Goal: Information Seeking & Learning: Learn about a topic

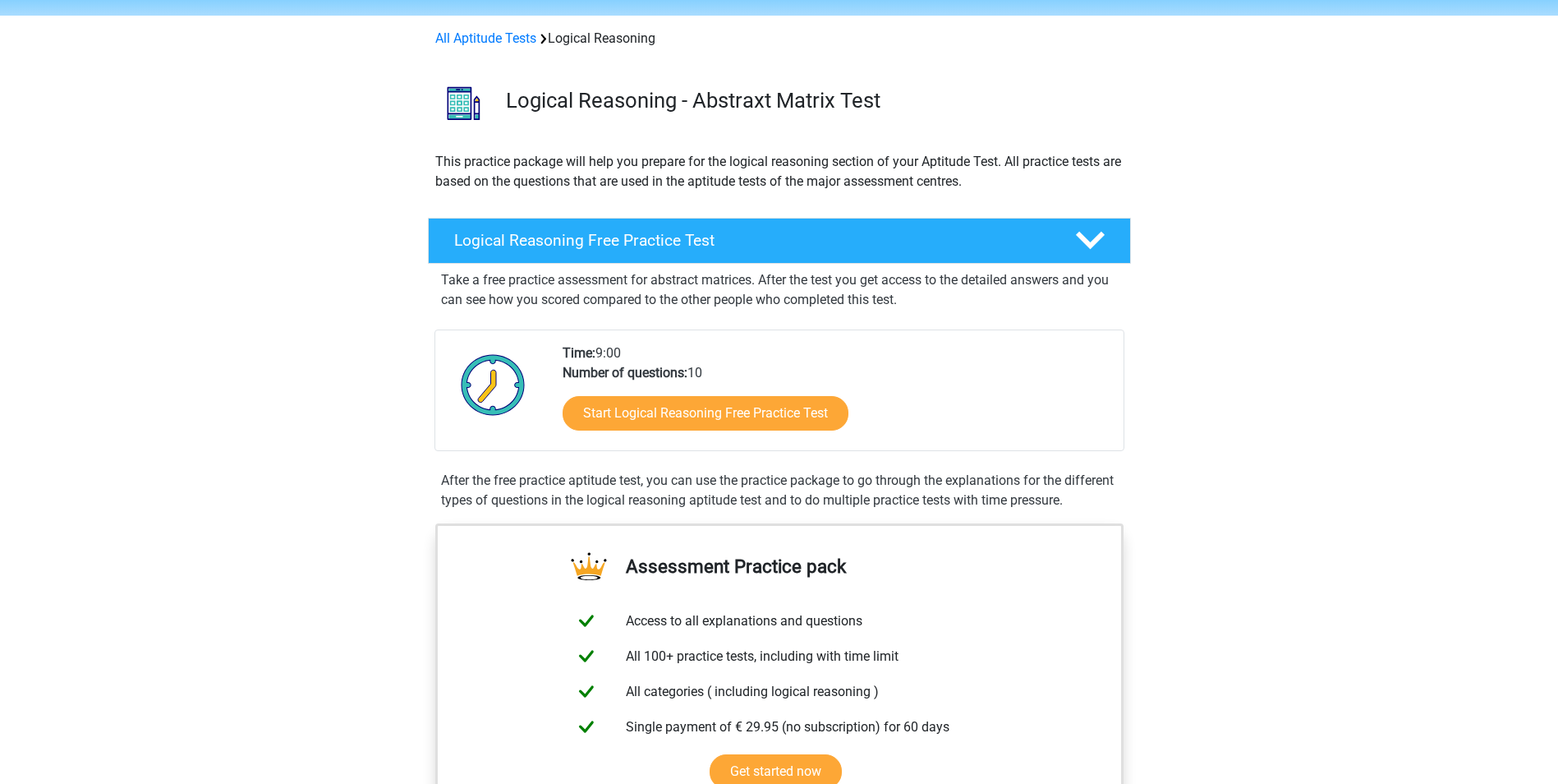
scroll to position [82, 0]
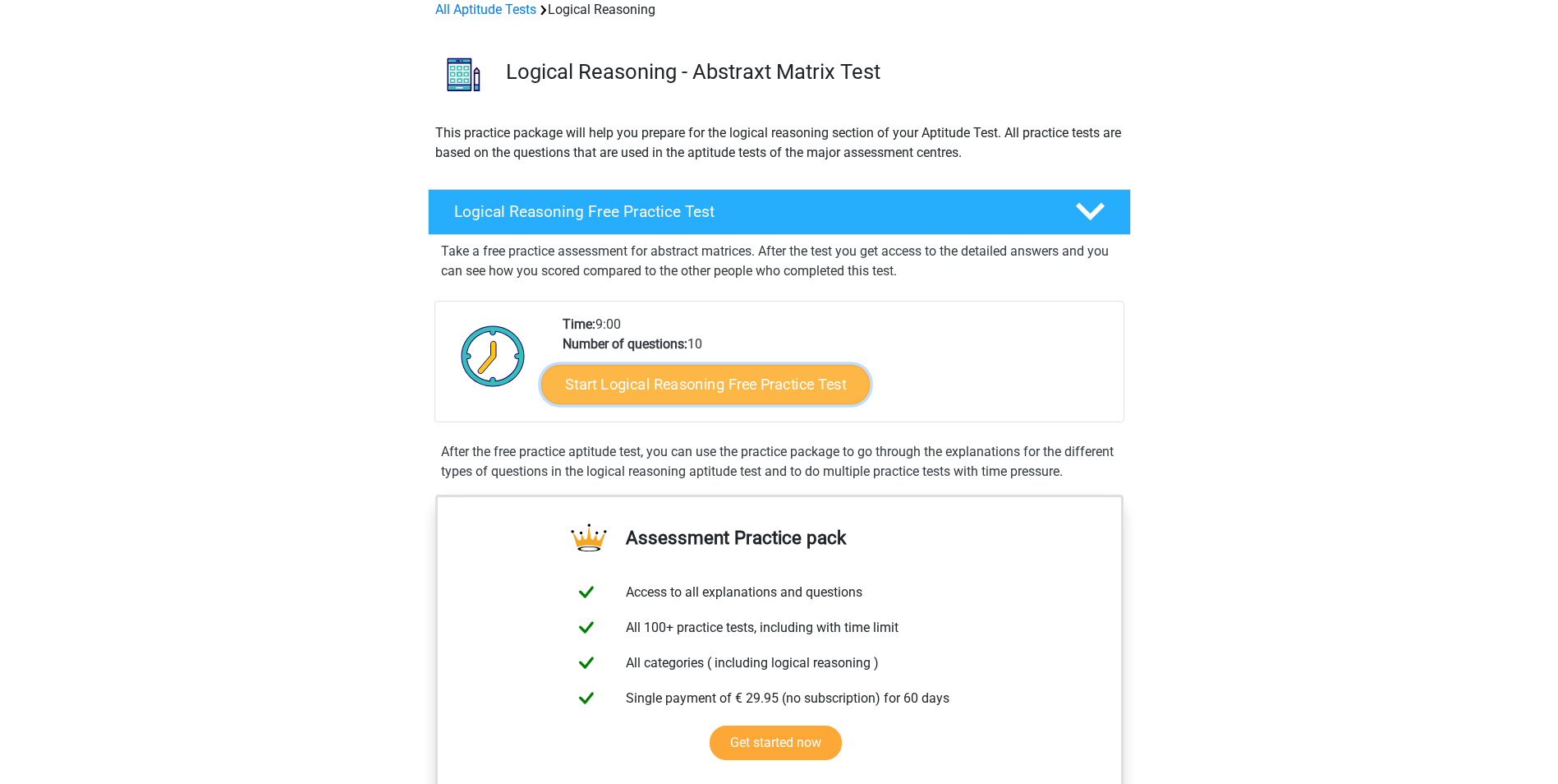
click at [738, 390] on link "Start Logical Reasoning Free Practice Test" at bounding box center [705, 384] width 329 height 40
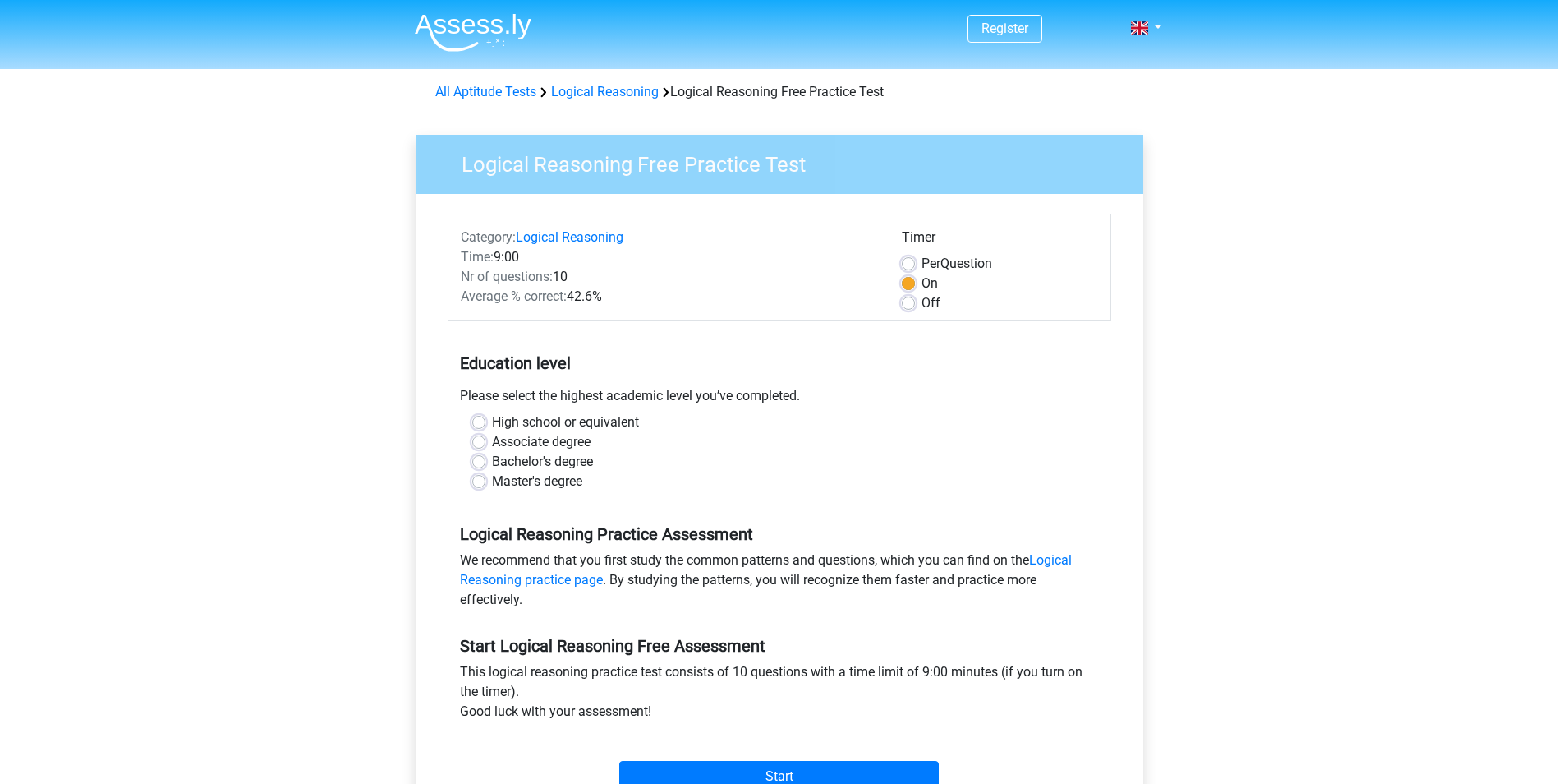
click at [492, 482] on label "Master's degree" at bounding box center [537, 481] width 91 height 19
click at [482, 482] on input "Master's degree" at bounding box center [479, 479] width 14 height 16
radio input "true"
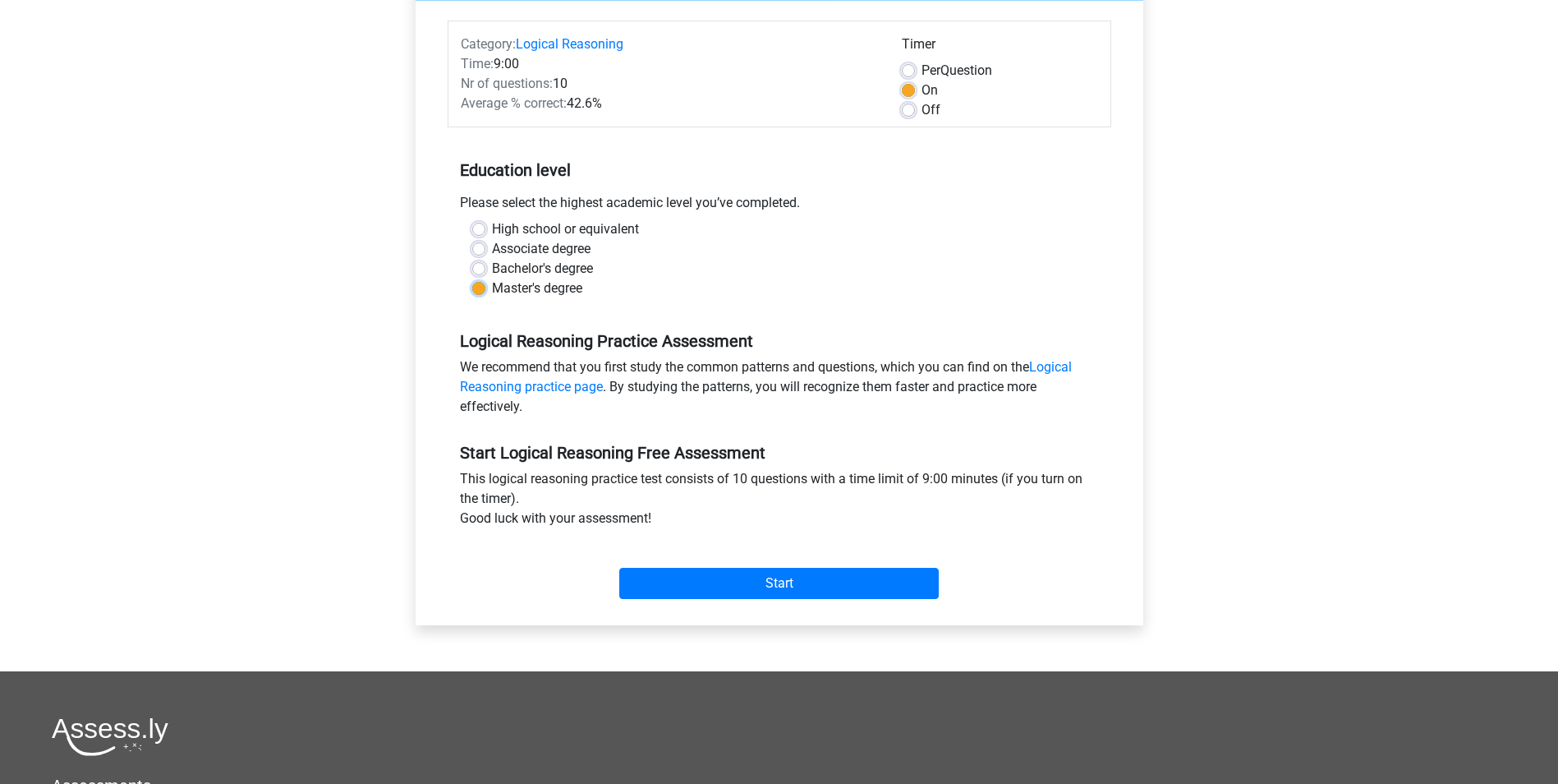
scroll to position [246, 0]
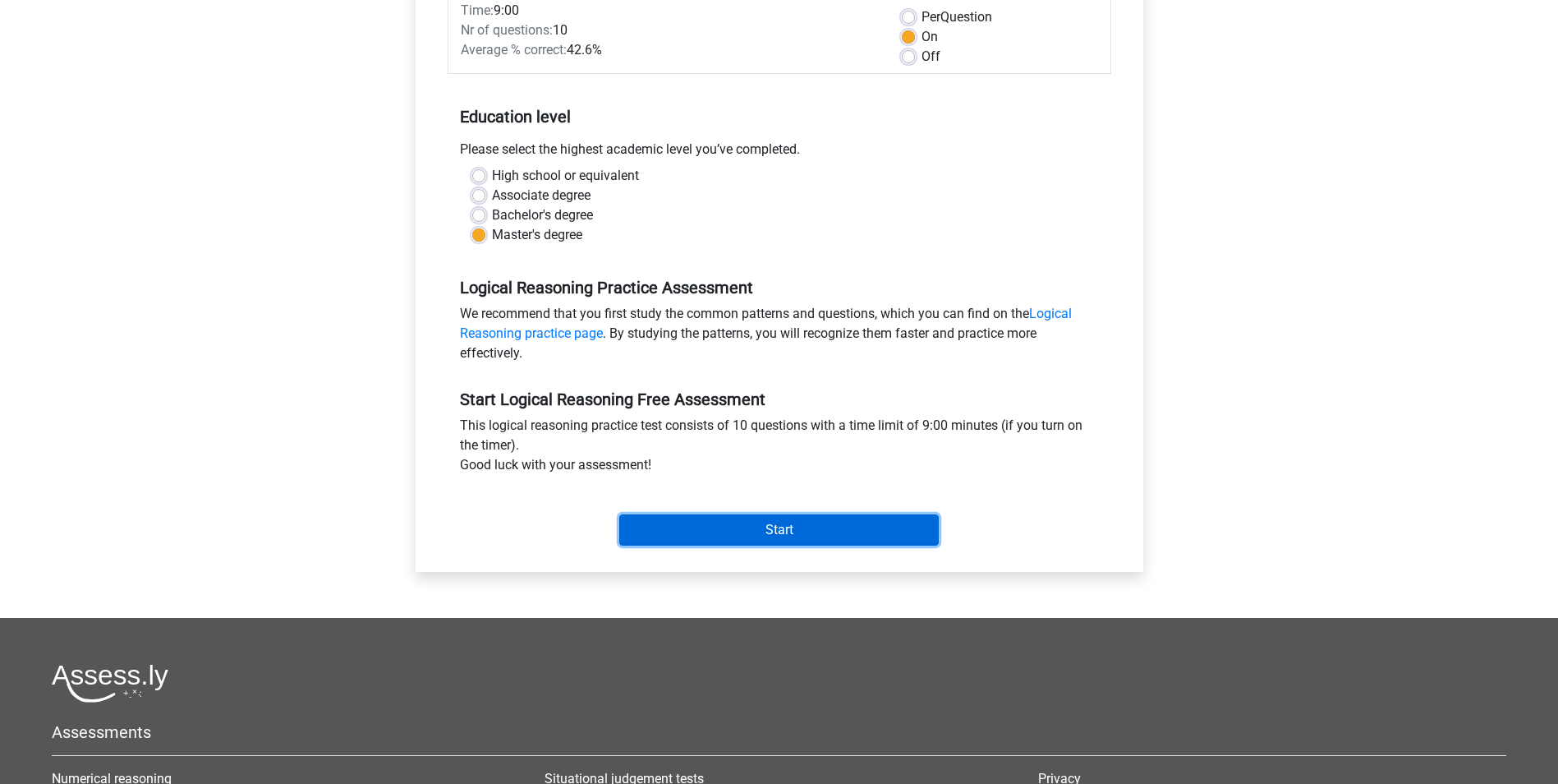
click at [763, 523] on input "Start" at bounding box center [779, 529] width 319 height 31
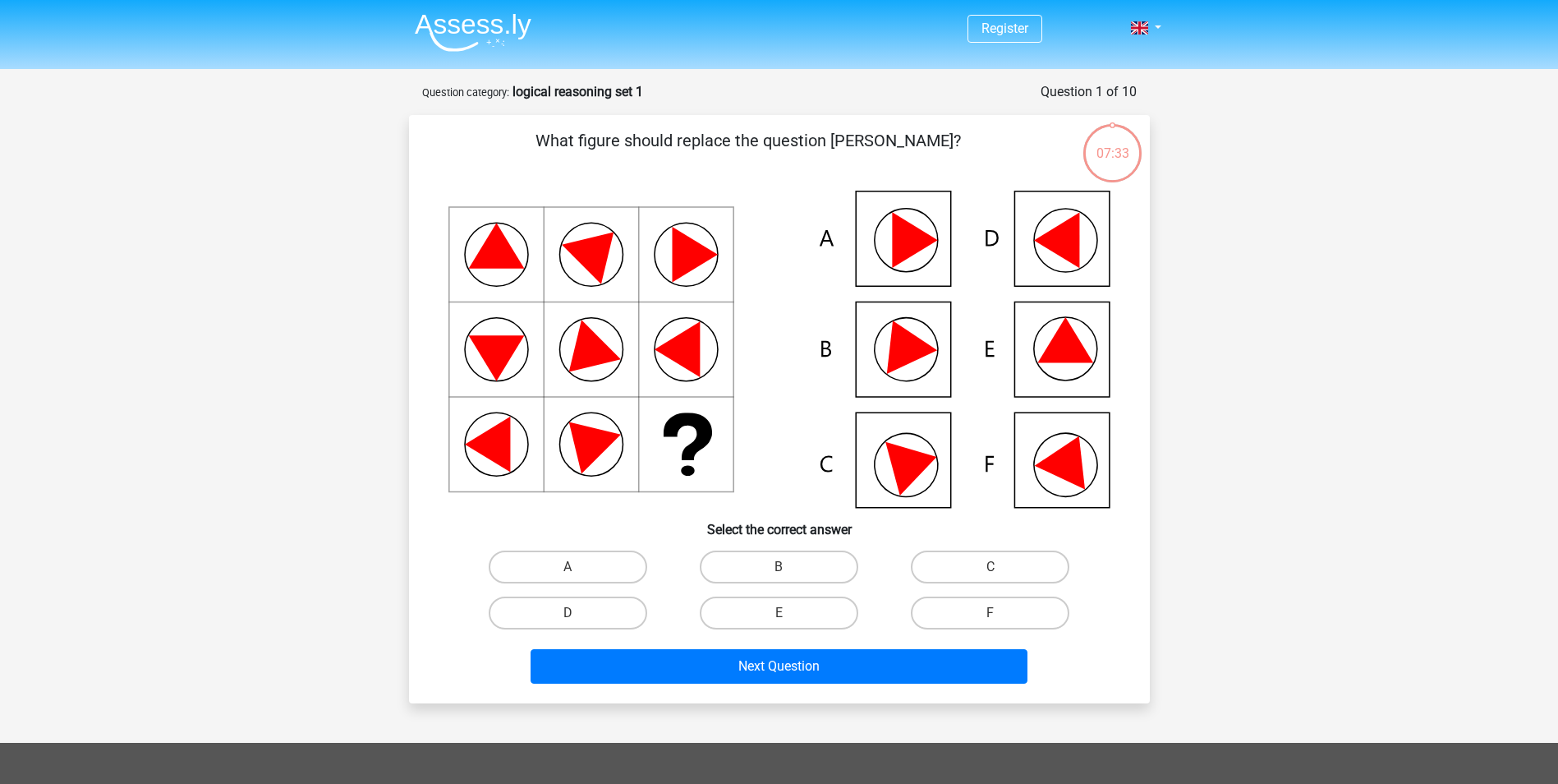
click at [1064, 244] on icon at bounding box center [1056, 240] width 45 height 56
click at [559, 608] on label "D" at bounding box center [567, 612] width 158 height 33
click at [567, 613] on input "D" at bounding box center [572, 618] width 11 height 11
radio input "true"
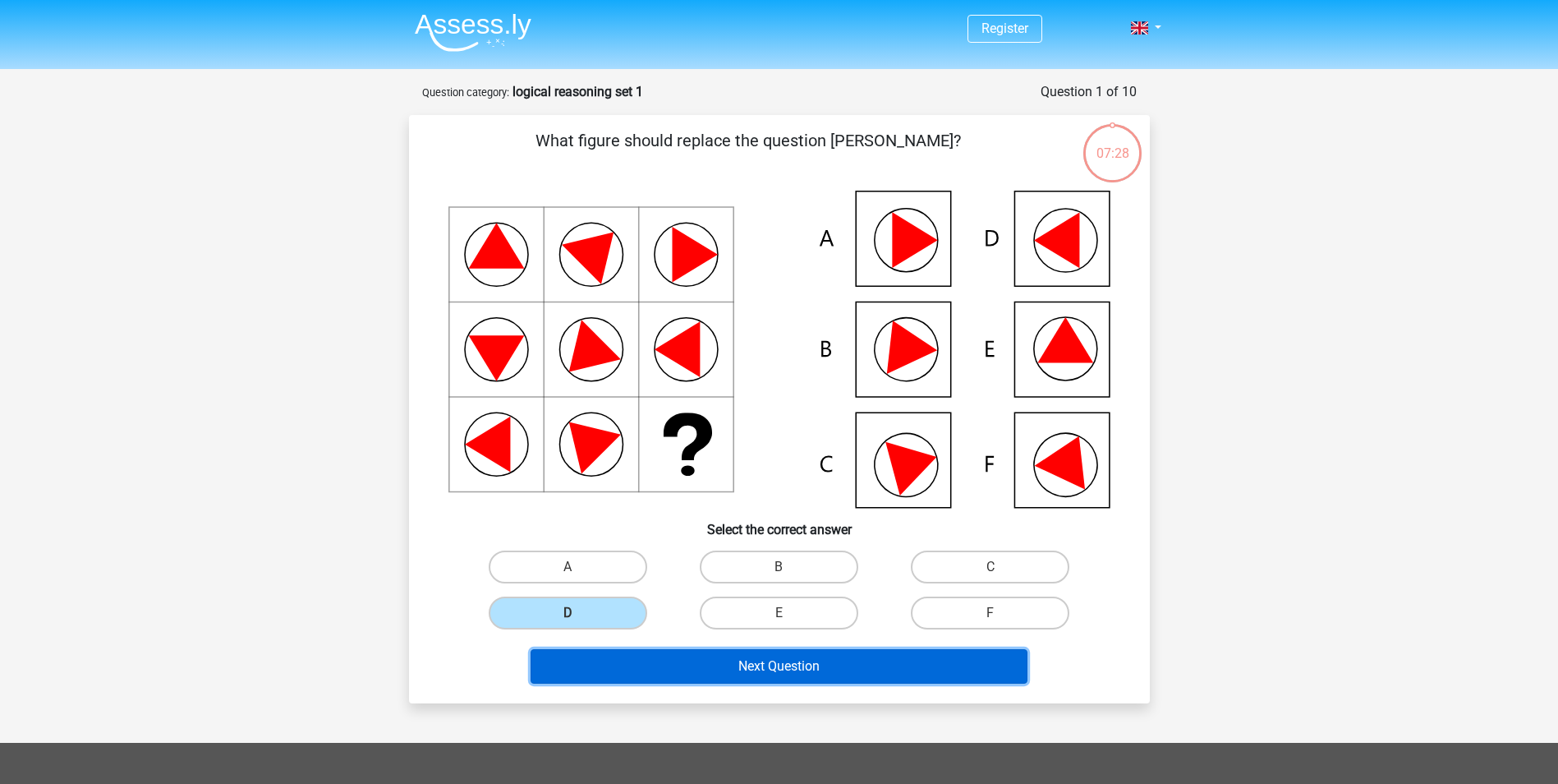
click at [704, 676] on button "Next Question" at bounding box center [779, 665] width 497 height 35
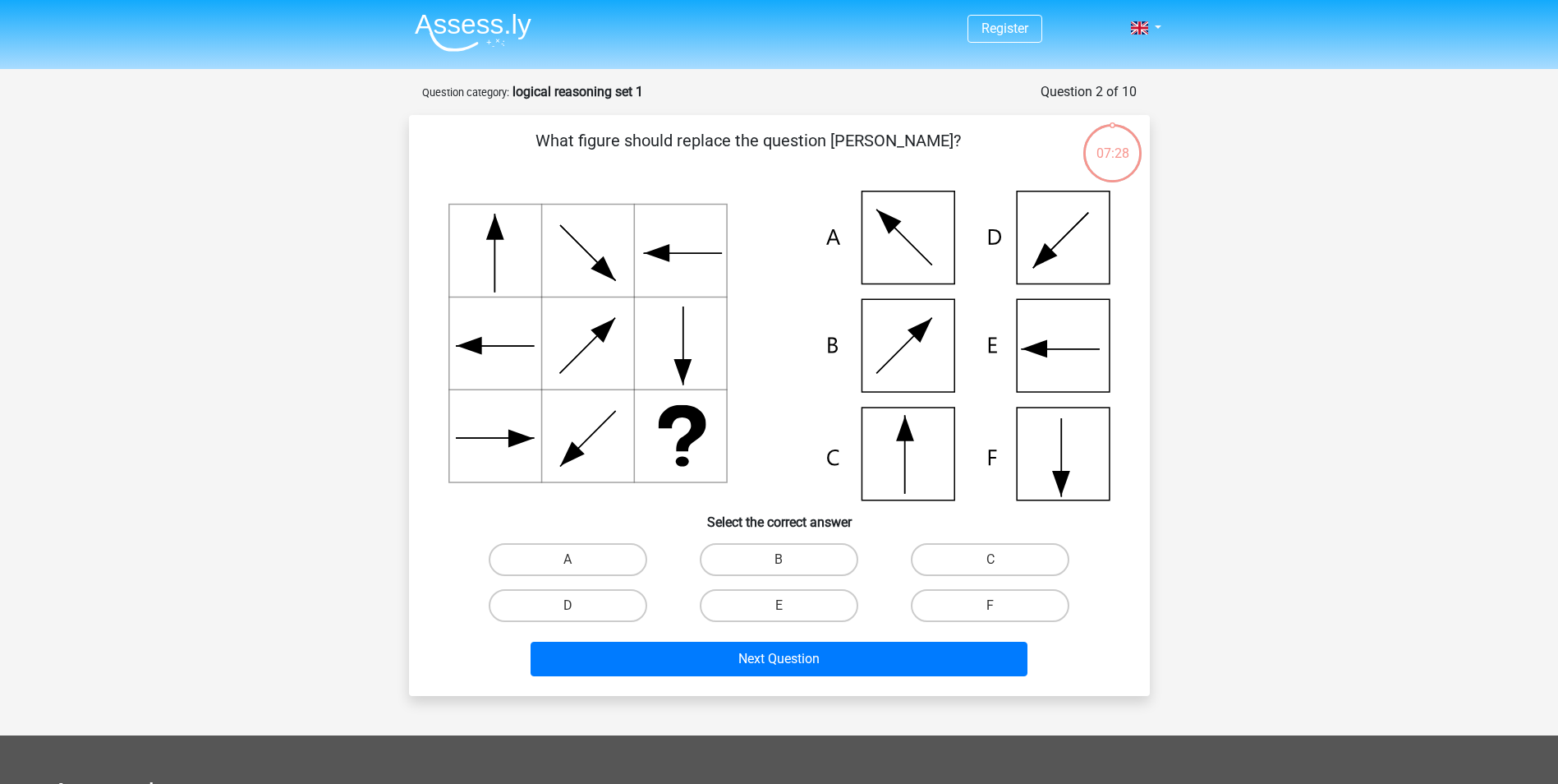
scroll to position [82, 0]
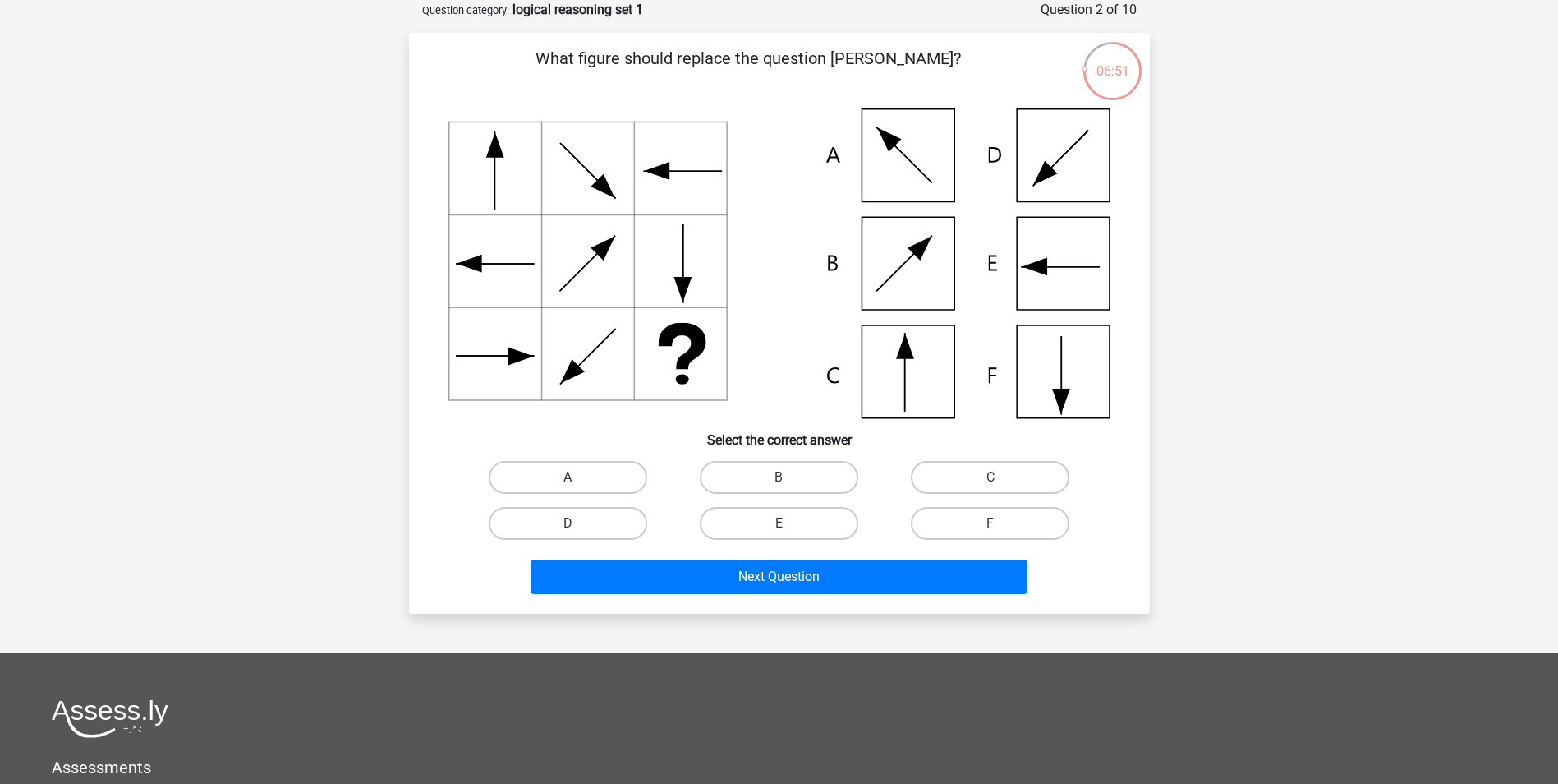
click at [915, 368] on icon at bounding box center [780, 263] width 662 height 310
click at [951, 473] on label "C" at bounding box center [990, 477] width 158 height 33
click at [991, 478] on input "C" at bounding box center [996, 483] width 11 height 11
radio input "true"
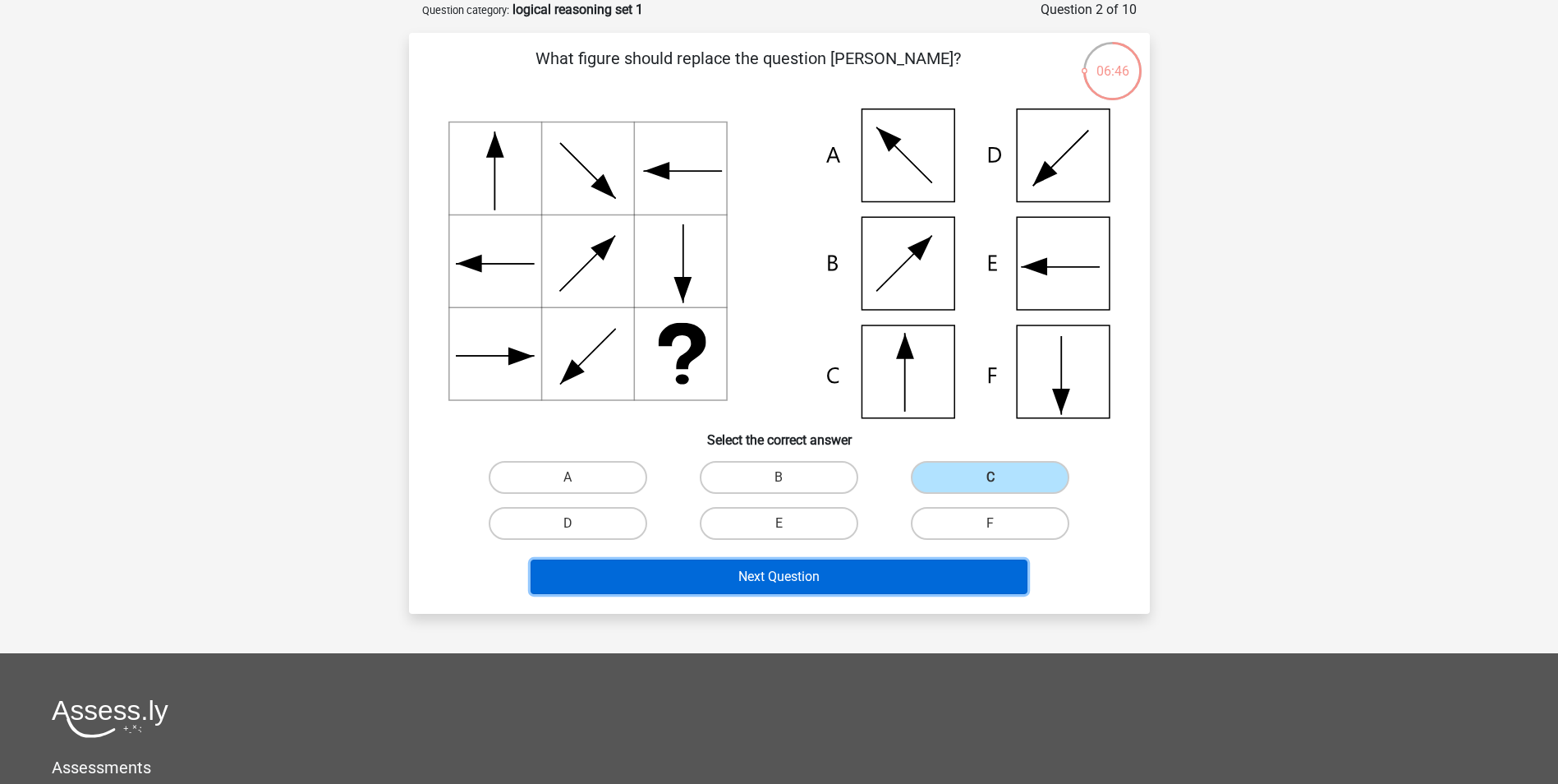
click at [831, 574] on button "Next Question" at bounding box center [779, 577] width 497 height 35
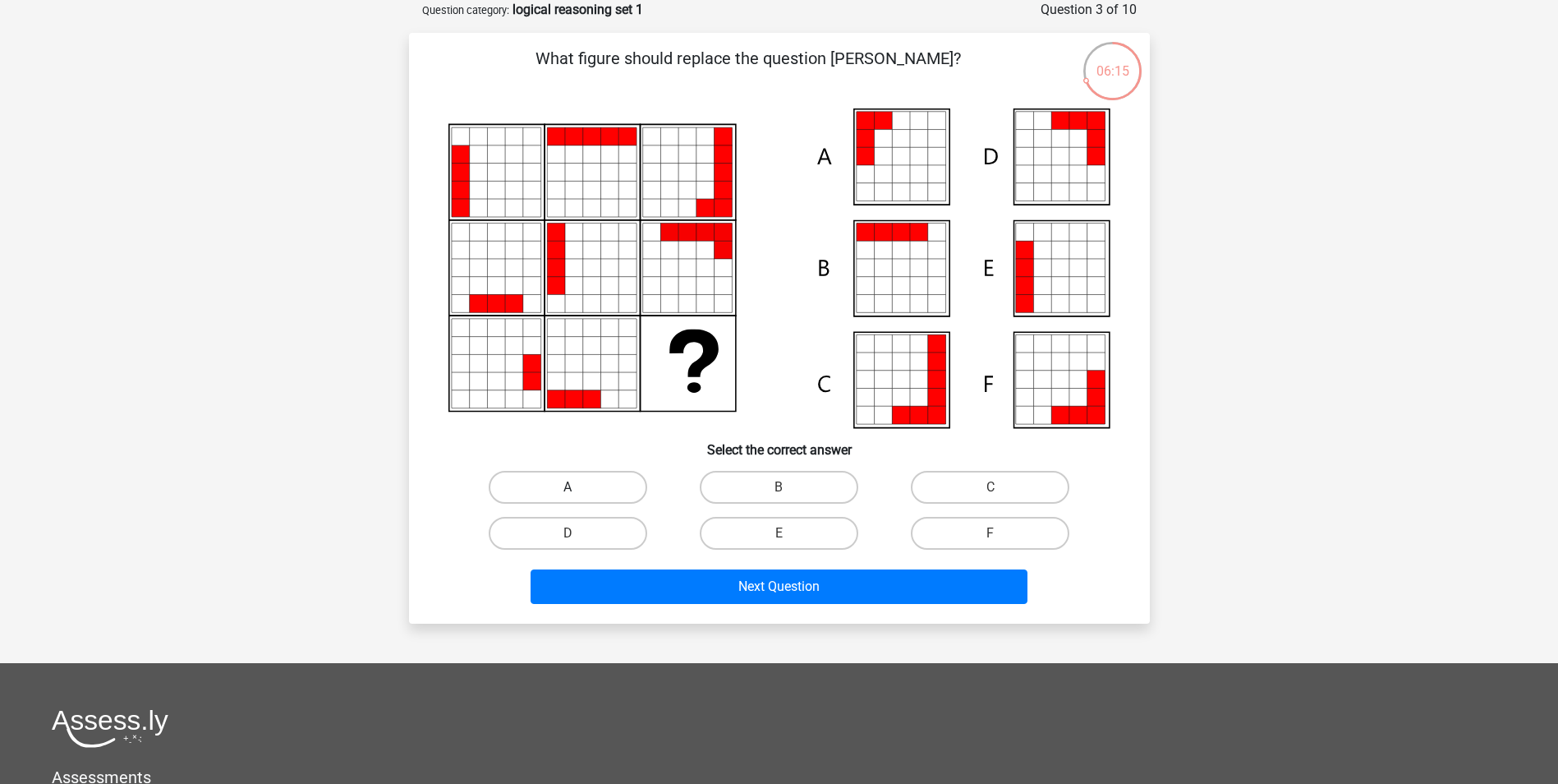
click at [606, 485] on label "A" at bounding box center [567, 487] width 158 height 33
click at [578, 487] on input "A" at bounding box center [572, 492] width 11 height 11
radio input "true"
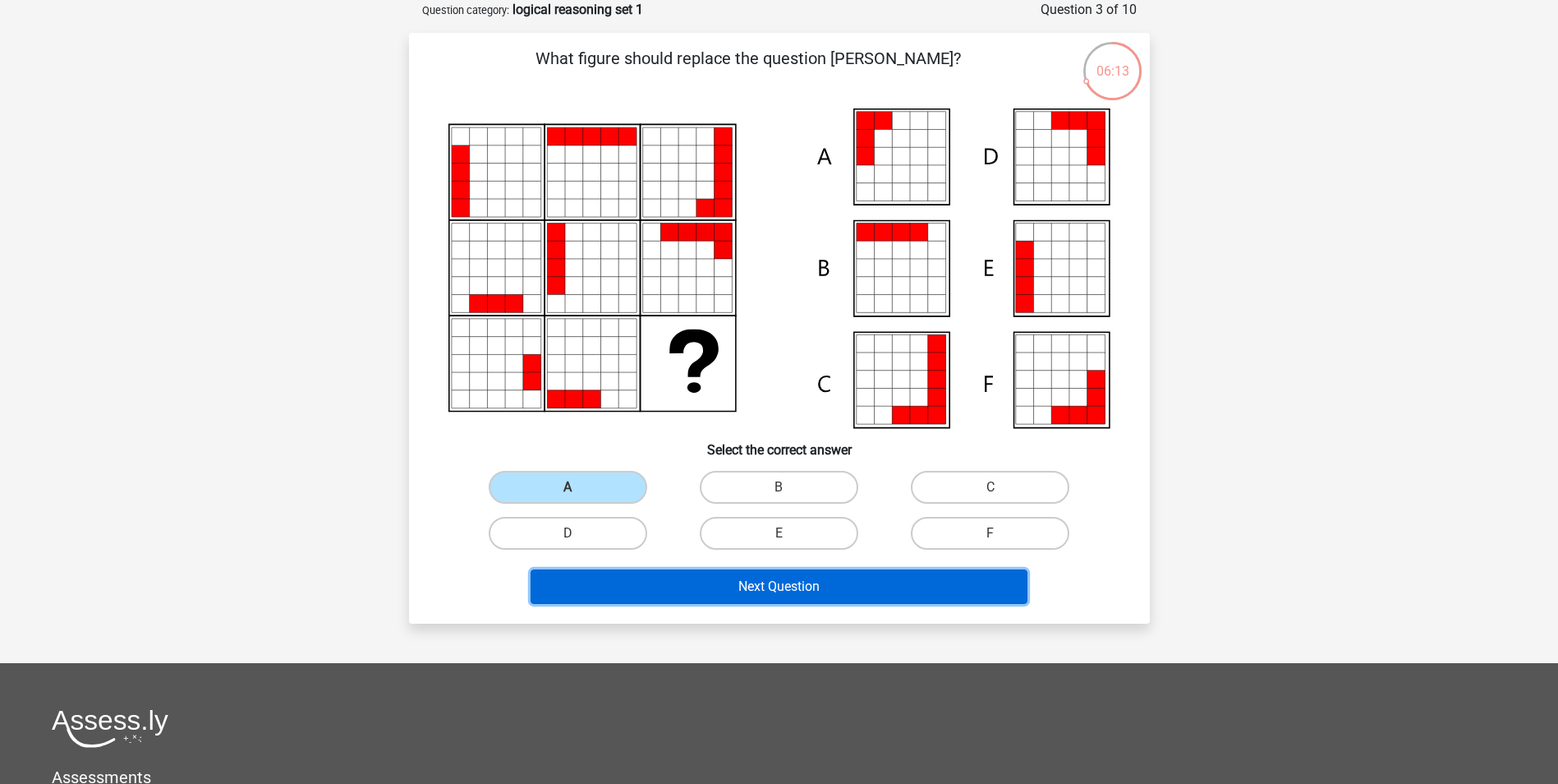
click at [666, 588] on button "Next Question" at bounding box center [779, 586] width 497 height 35
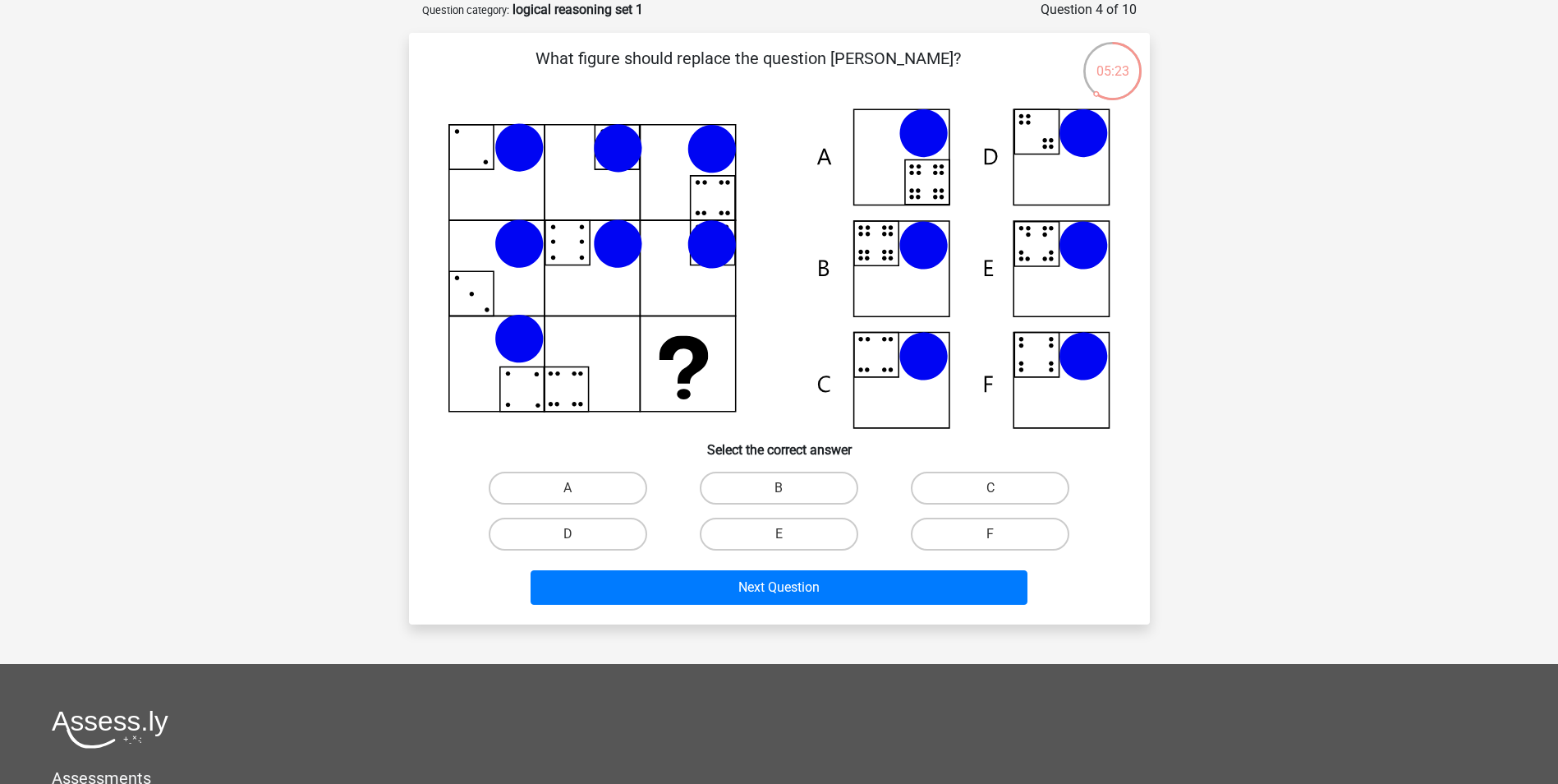
drag, startPoint x: 572, startPoint y: 388, endPoint x: 706, endPoint y: 389, distance: 134.0
click at [692, 390] on icon at bounding box center [780, 268] width 662 height 320
click at [798, 493] on label "B" at bounding box center [779, 488] width 158 height 33
click at [789, 493] on input "B" at bounding box center [784, 493] width 11 height 11
radio input "true"
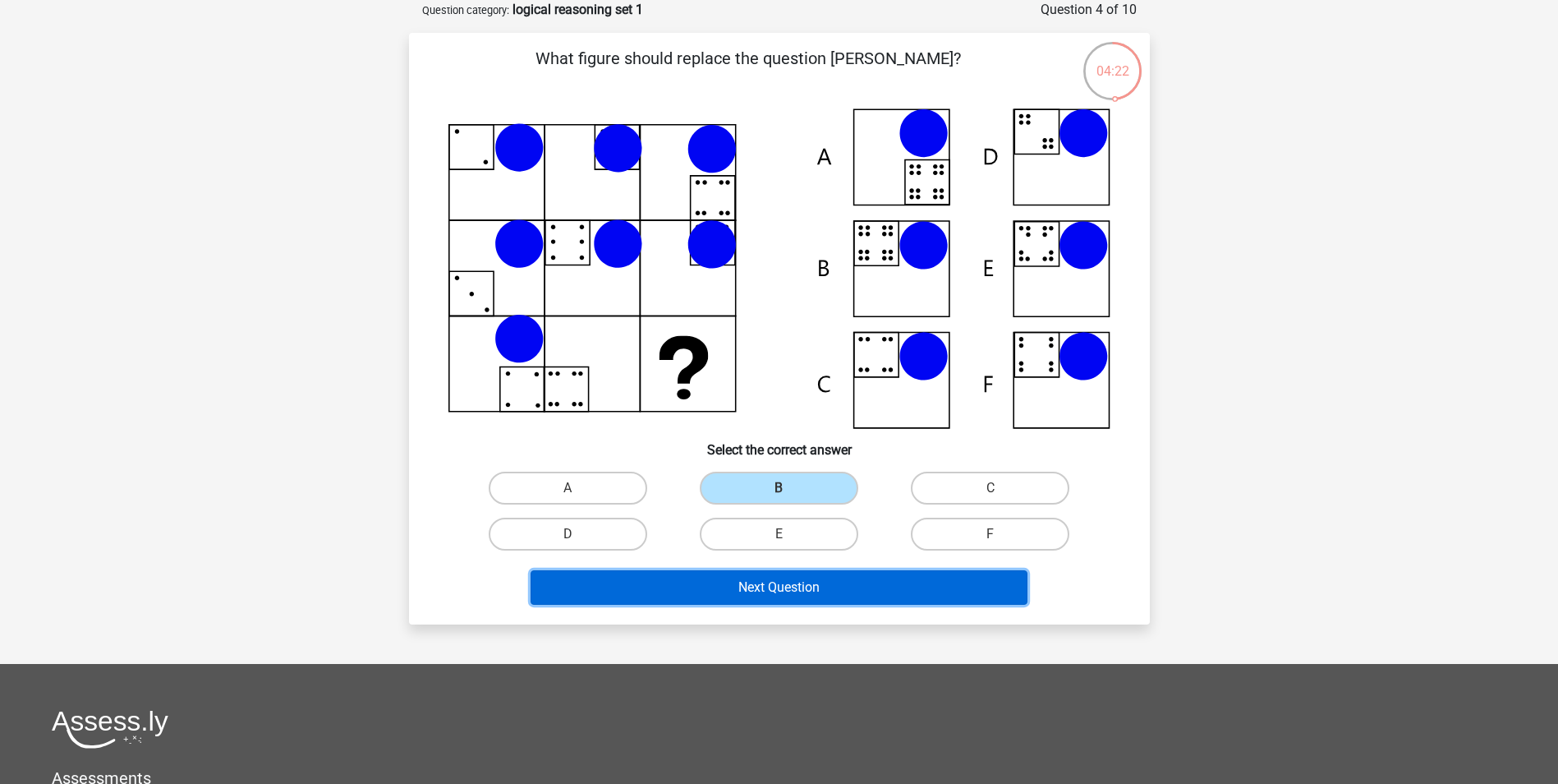
click at [811, 591] on button "Next Question" at bounding box center [779, 587] width 497 height 35
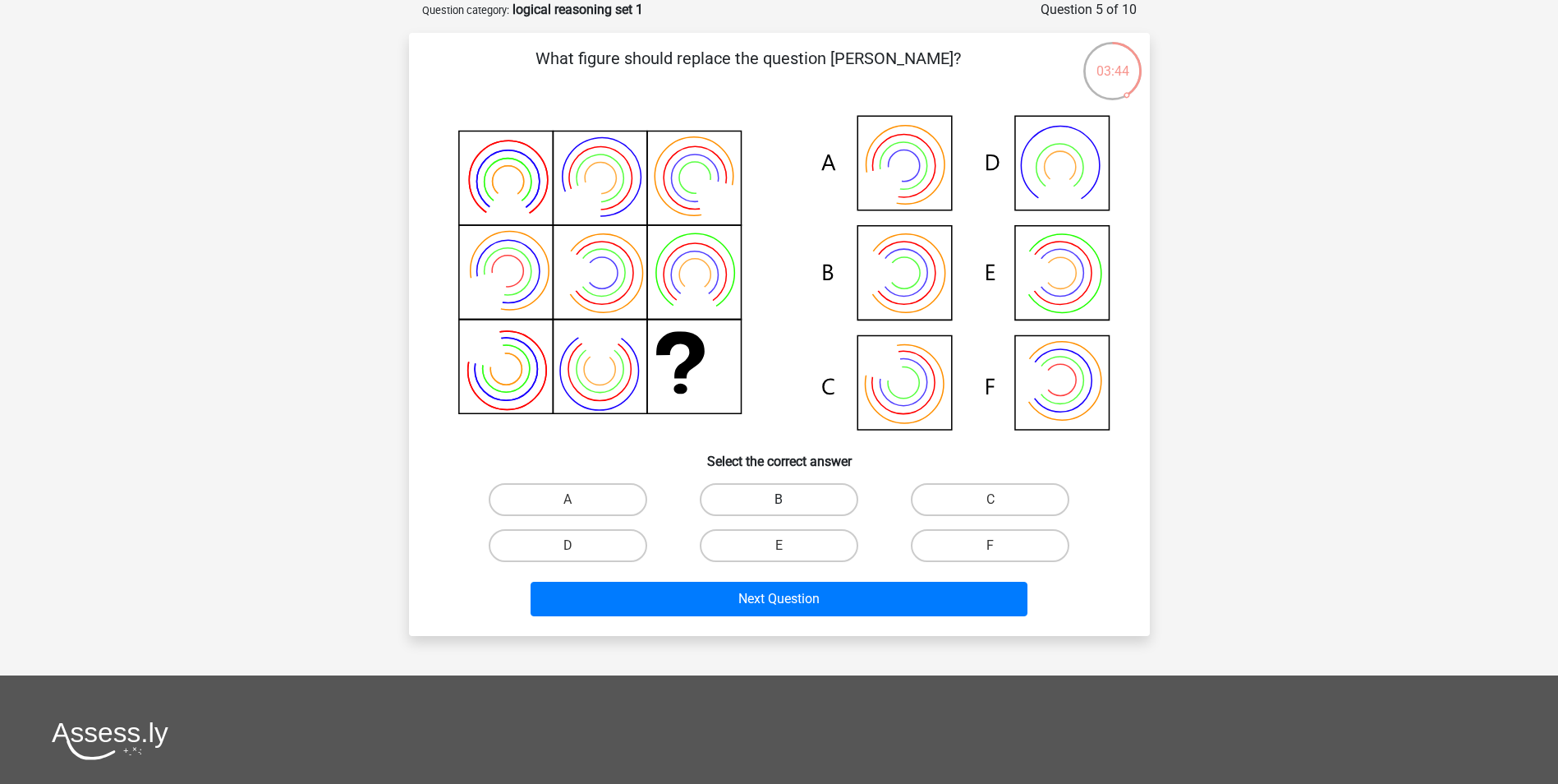
click at [773, 505] on label "B" at bounding box center [779, 499] width 158 height 33
click at [779, 505] on input "B" at bounding box center [784, 505] width 11 height 11
radio input "true"
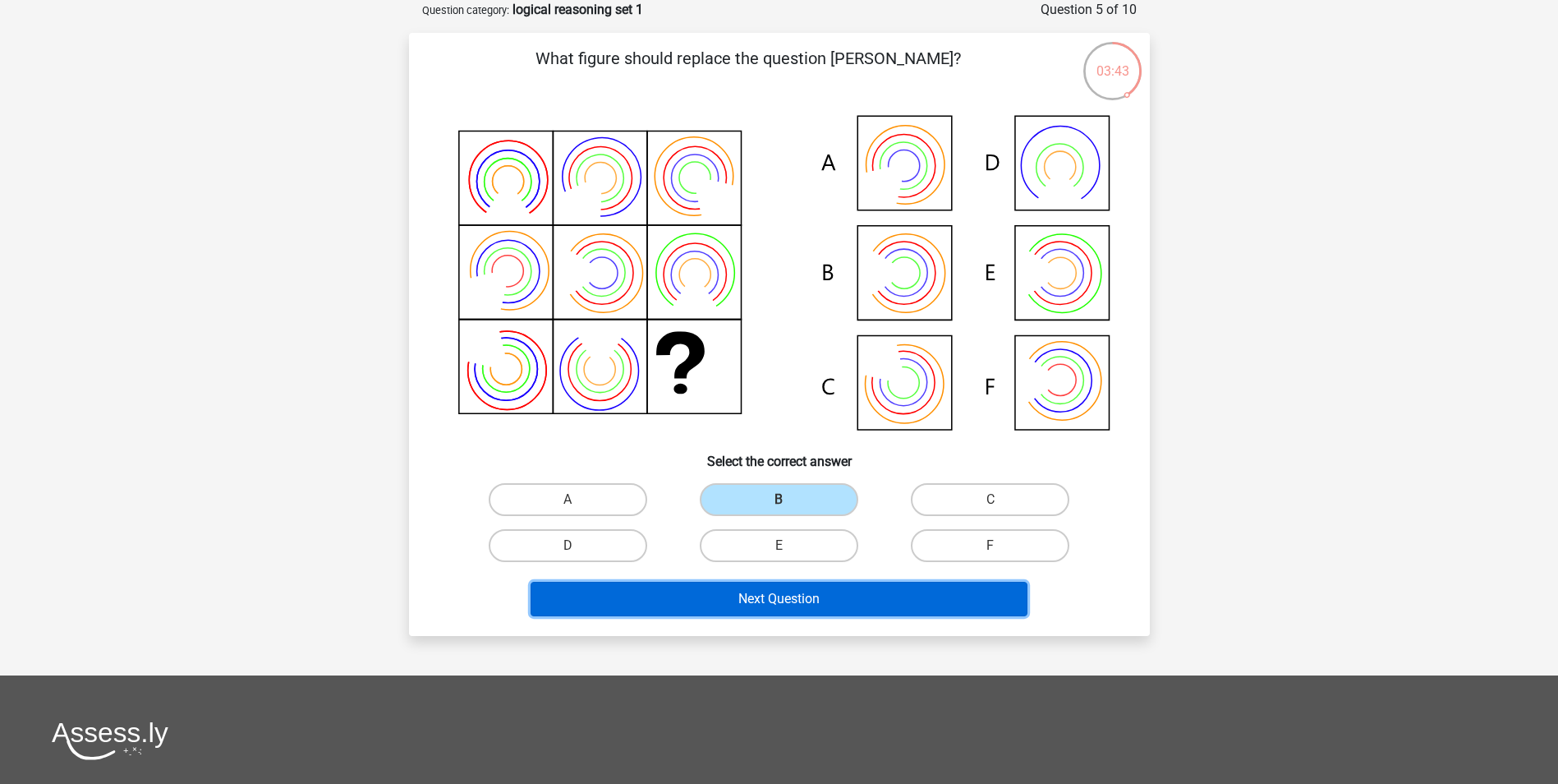
click at [759, 604] on button "Next Question" at bounding box center [779, 599] width 497 height 35
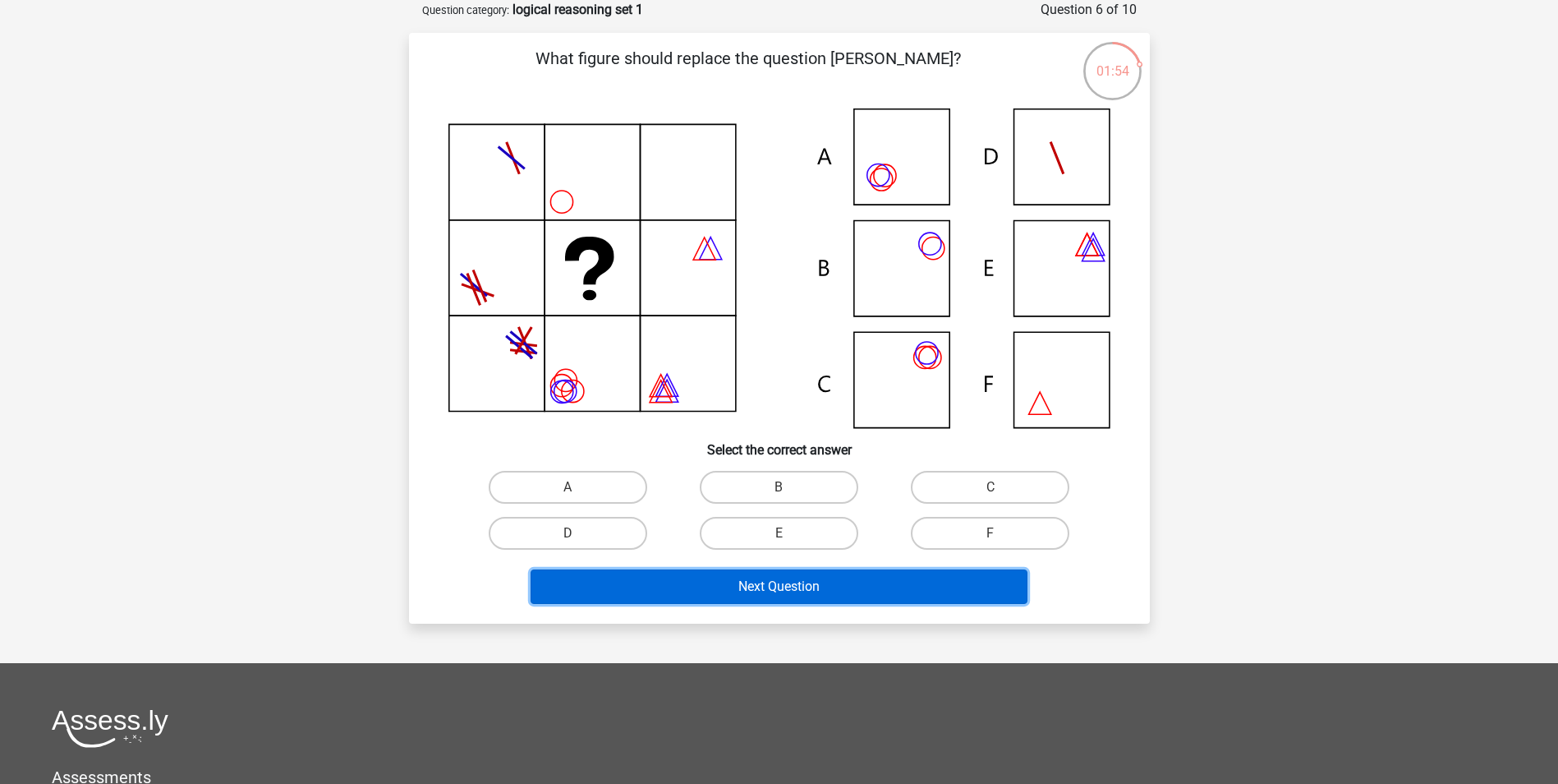
click at [785, 582] on button "Next Question" at bounding box center [779, 586] width 497 height 35
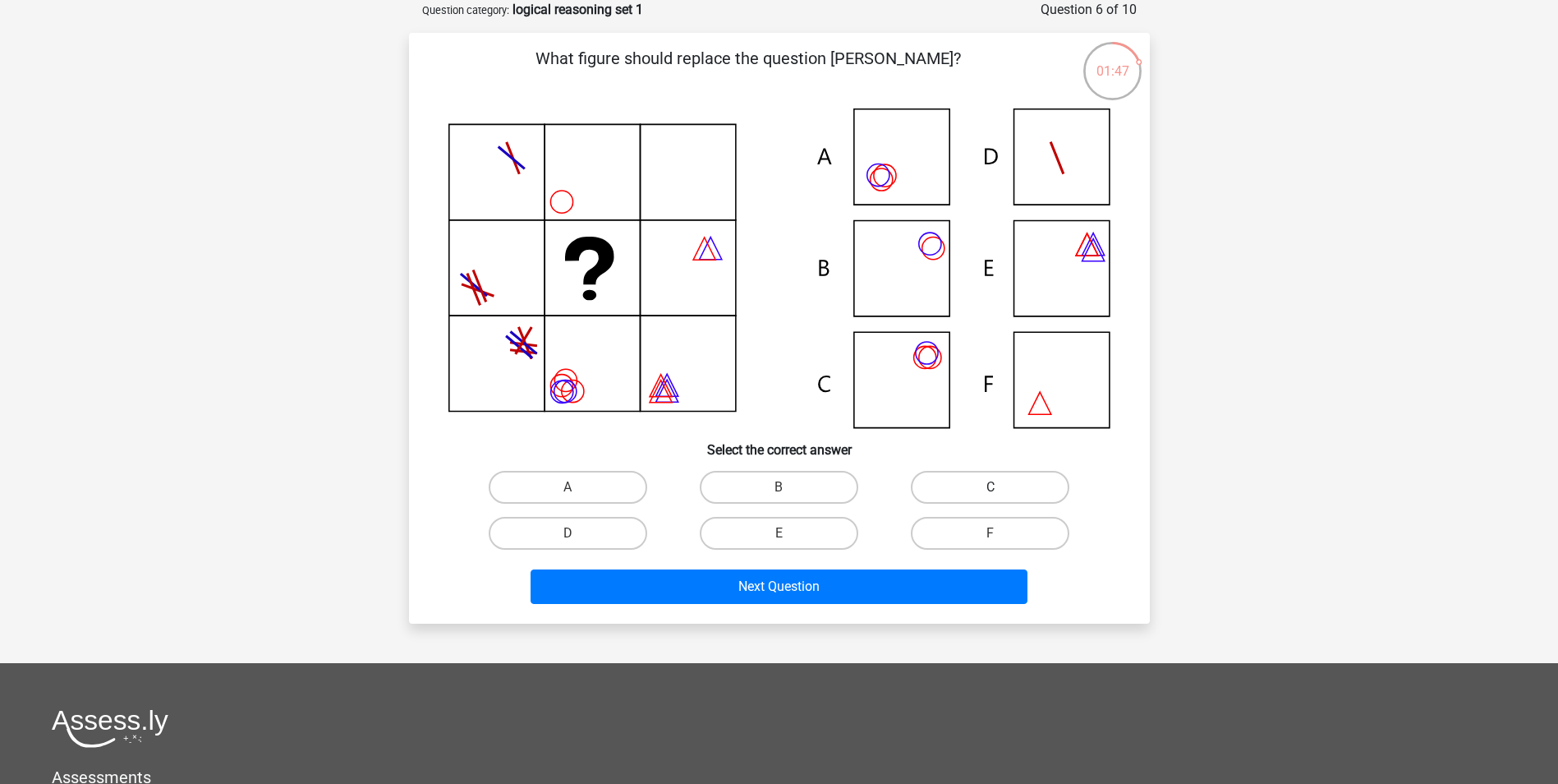
click at [986, 483] on label "C" at bounding box center [990, 487] width 158 height 33
click at [991, 487] on input "C" at bounding box center [996, 492] width 11 height 11
radio input "true"
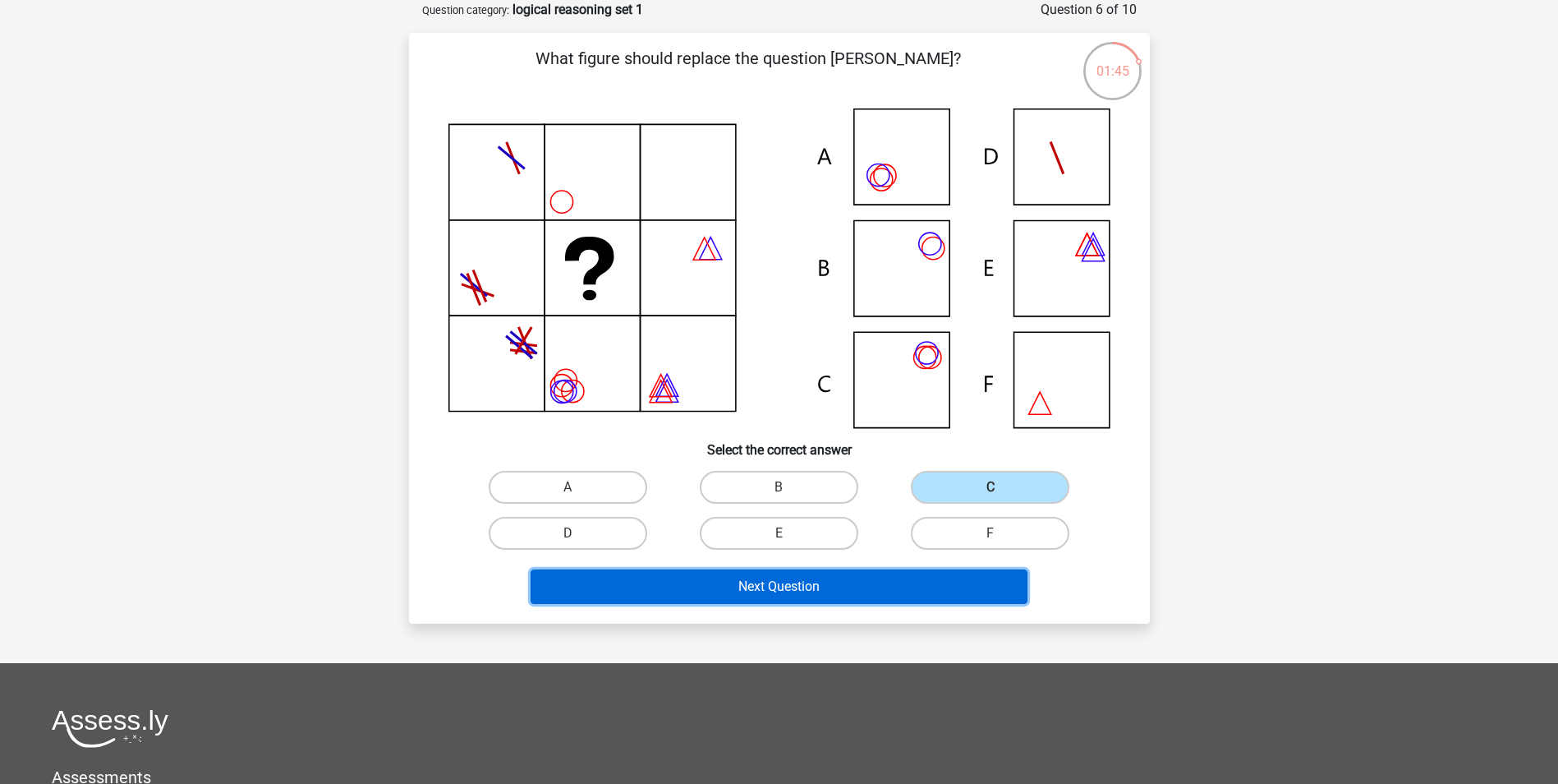
click at [779, 582] on button "Next Question" at bounding box center [779, 586] width 497 height 35
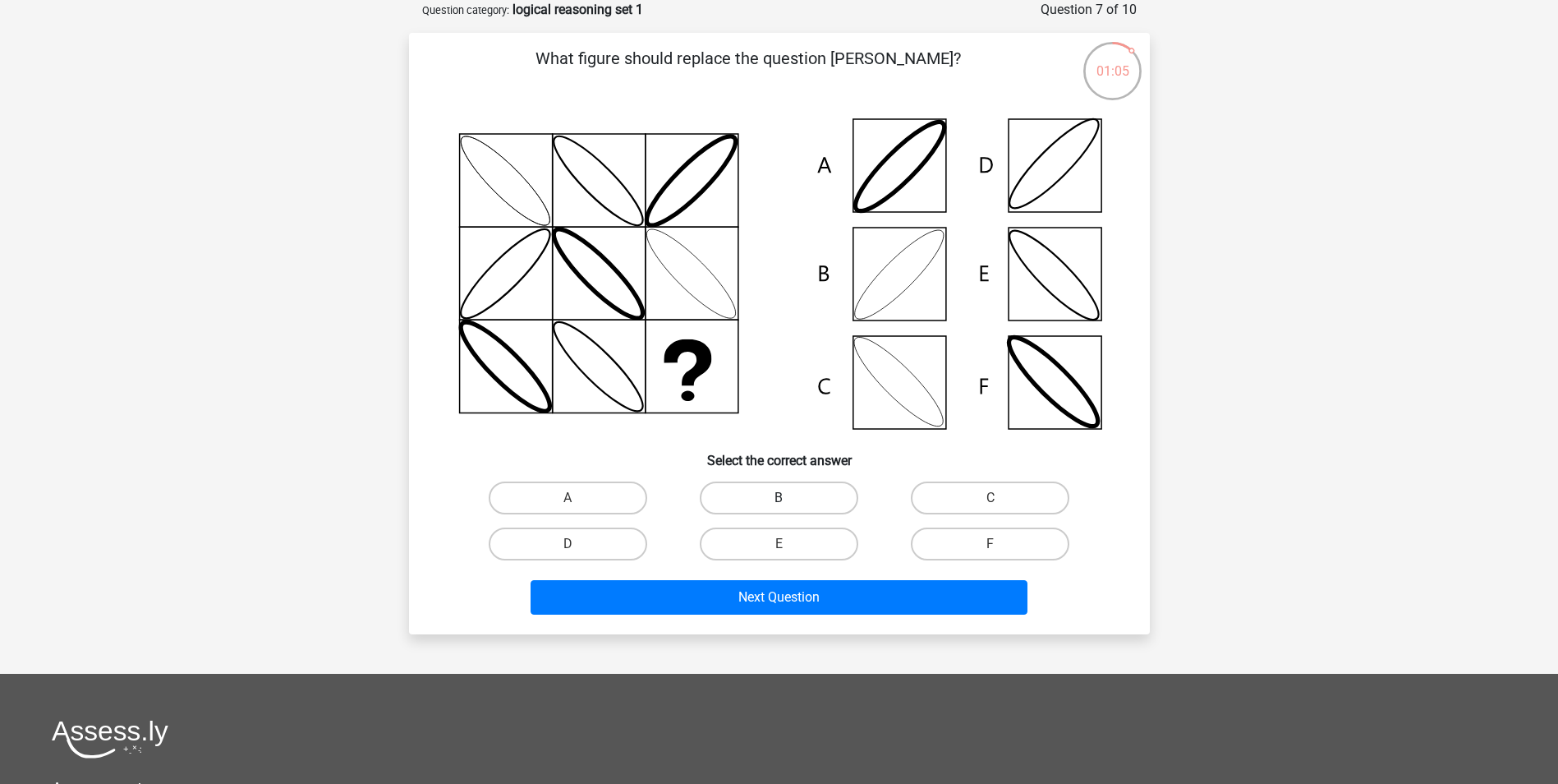
click at [801, 490] on label "B" at bounding box center [779, 498] width 158 height 33
click at [789, 498] on input "B" at bounding box center [784, 503] width 11 height 11
radio input "true"
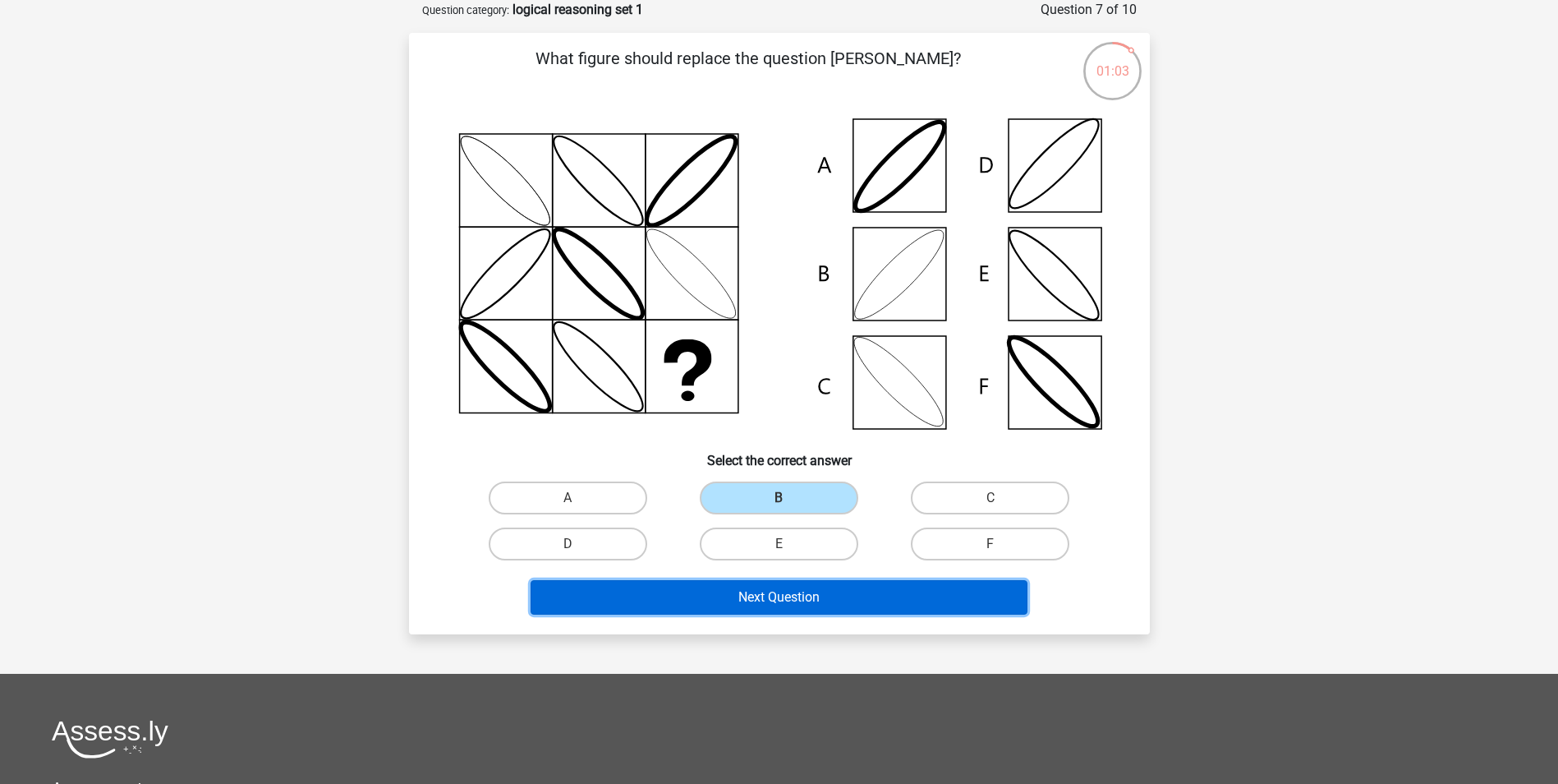
click at [740, 596] on button "Next Question" at bounding box center [779, 597] width 497 height 35
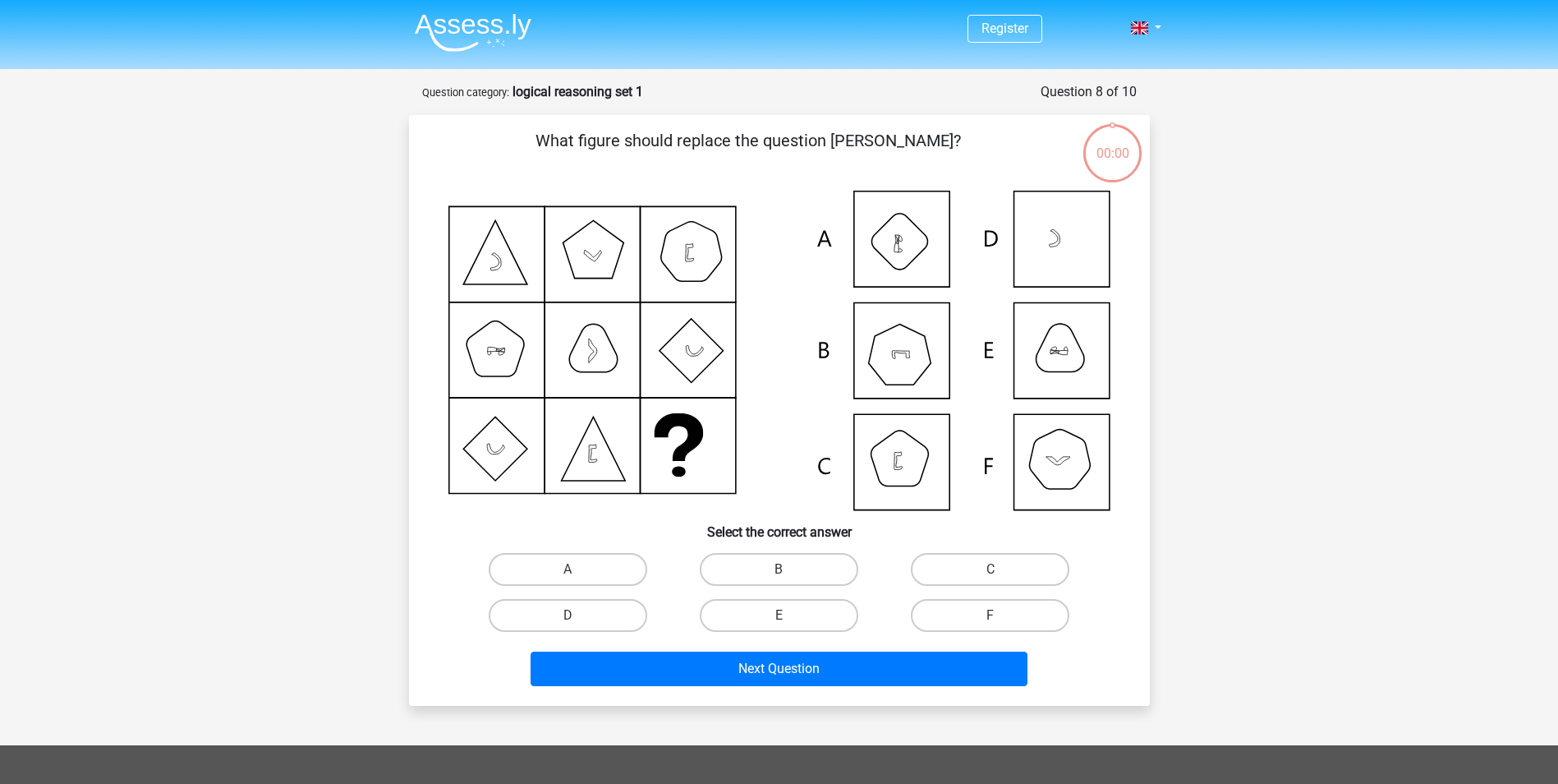
scroll to position [82, 0]
